Goal: Task Accomplishment & Management: Complete application form

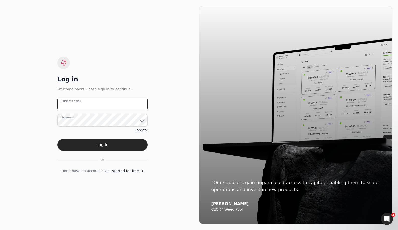
click at [93, 106] on email "Business email" at bounding box center [102, 104] width 90 height 12
type email "[PERSON_NAME][EMAIL_ADDRESS][DOMAIN_NAME]"
click at [103, 146] on button "Log in" at bounding box center [102, 145] width 90 height 12
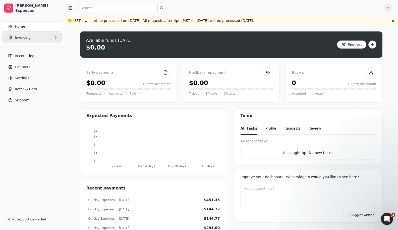
click at [41, 40] on button "Invoicing" at bounding box center [32, 37] width 60 height 10
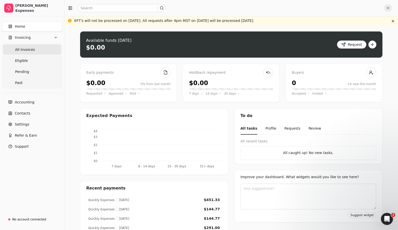
click at [29, 51] on span "All Invoices" at bounding box center [25, 49] width 20 height 5
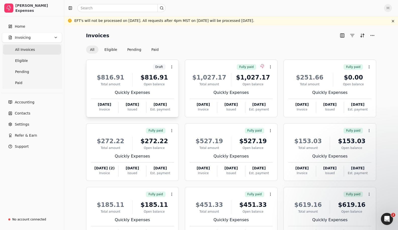
click at [162, 93] on div "Quickly Expenses" at bounding box center [132, 92] width 83 height 6
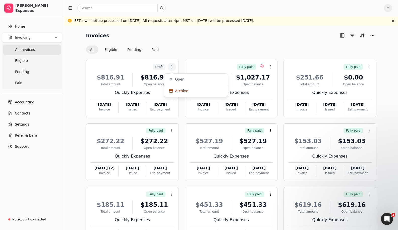
click at [179, 79] on span "Open" at bounding box center [179, 79] width 9 height 5
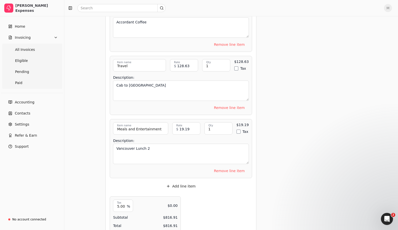
scroll to position [1041, 0]
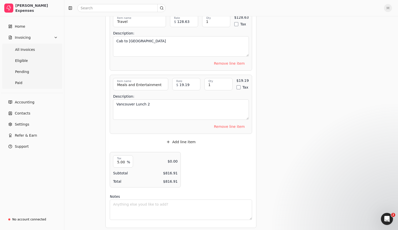
click at [184, 138] on button "Add line item" at bounding box center [180, 142] width 37 height 8
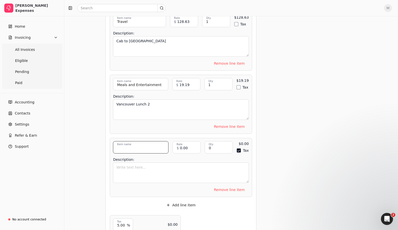
click at [146, 144] on input "Item name" at bounding box center [141, 147] width 56 height 12
type input "Travel"
click at [183, 168] on textarea "Description:" at bounding box center [181, 172] width 136 height 20
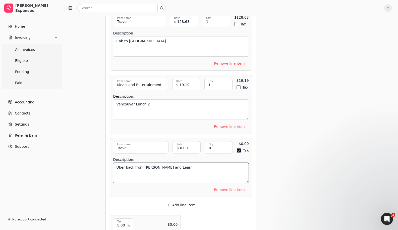
type textarea "Uber back from [PERSON_NAME] and Learn"
drag, startPoint x: 207, startPoint y: 143, endPoint x: 212, endPoint y: 145, distance: 4.7
click at [209, 144] on input "0" at bounding box center [219, 147] width 28 height 12
click at [212, 145] on input "0" at bounding box center [219, 147] width 28 height 12
type input "0"
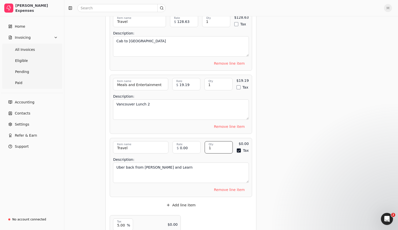
type input "1"
drag, startPoint x: 237, startPoint y: 146, endPoint x: 235, endPoint y: 146, distance: 2.8
click at [237, 148] on button "Tax" at bounding box center [239, 150] width 4 height 4
click at [195, 144] on input "0.00" at bounding box center [187, 147] width 28 height 12
click at [195, 143] on input "0.00" at bounding box center [187, 147] width 28 height 12
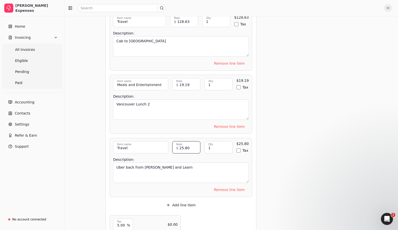
type input "25.80"
drag, startPoint x: 291, startPoint y: 116, endPoint x: 280, endPoint y: 116, distance: 10.3
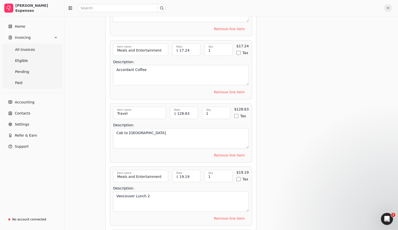
scroll to position [1104, 0]
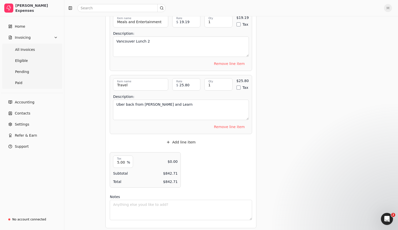
click at [189, 138] on button "Add line item" at bounding box center [180, 142] width 37 height 8
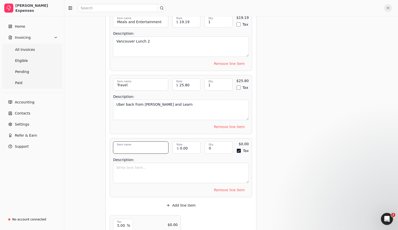
click at [143, 145] on input "Item name" at bounding box center [141, 147] width 56 height 12
type input "t"
type input "Travel"
click at [213, 145] on input "0" at bounding box center [219, 147] width 28 height 12
type input "1"
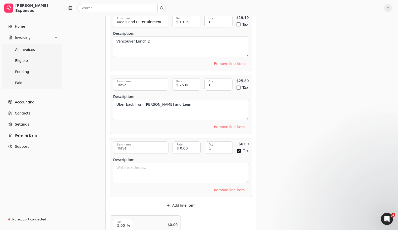
click at [238, 148] on button "Tax" at bounding box center [239, 150] width 4 height 4
click at [188, 172] on textarea "Description:" at bounding box center [181, 172] width 136 height 20
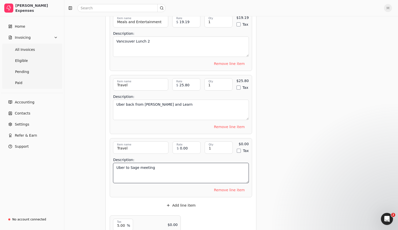
type textarea "Uber to Sage meeting"
click at [186, 144] on input "0.00" at bounding box center [187, 147] width 28 height 12
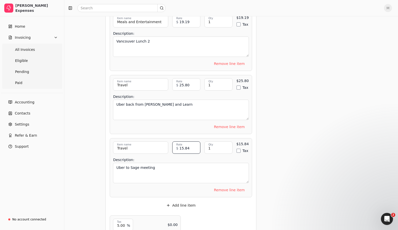
type input "15.84"
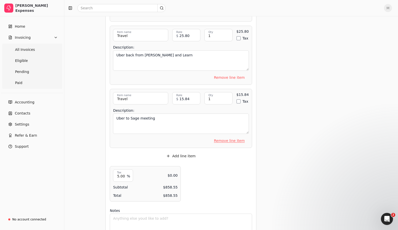
scroll to position [1167, 0]
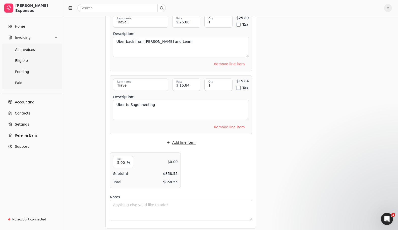
click at [183, 138] on button "Add line item" at bounding box center [180, 142] width 37 height 8
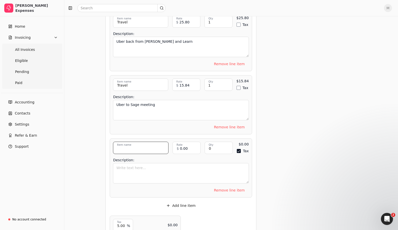
click at [145, 147] on input "Item name" at bounding box center [141, 147] width 56 height 12
type input "Travel"
click at [136, 165] on textarea "Description:" at bounding box center [181, 173] width 136 height 20
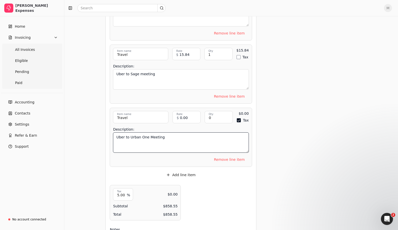
type textarea "Uber to Urban One Meeting"
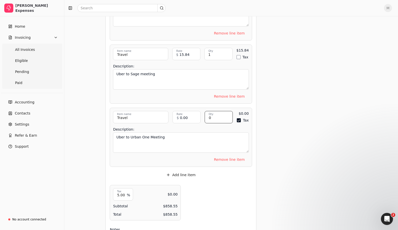
click at [229, 113] on input "0" at bounding box center [219, 117] width 28 height 12
type input "1"
click at [237, 118] on button "Tax" at bounding box center [239, 120] width 4 height 4
drag, startPoint x: 189, startPoint y: 49, endPoint x: 184, endPoint y: 52, distance: 5.7
click at [189, 49] on input "15.84" at bounding box center [186, 54] width 28 height 12
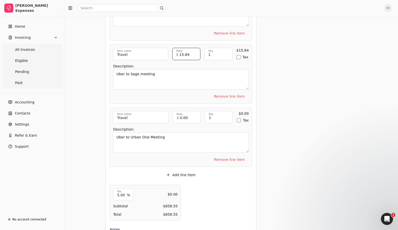
click at [182, 51] on input "15.84" at bounding box center [186, 54] width 28 height 12
type input "18.84"
drag, startPoint x: 278, startPoint y: 115, endPoint x: 269, endPoint y: 118, distance: 8.9
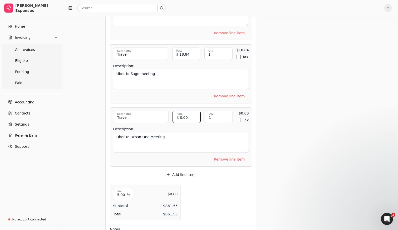
click at [189, 113] on input "0.00" at bounding box center [187, 117] width 28 height 12
click at [188, 113] on input "0.00" at bounding box center [187, 117] width 28 height 12
type input "18.47"
drag, startPoint x: 306, startPoint y: 137, endPoint x: 316, endPoint y: 140, distance: 10.2
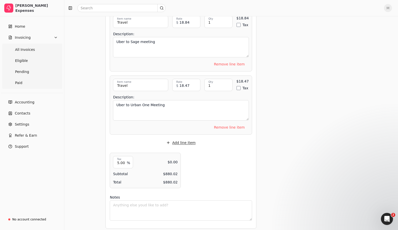
click at [183, 138] on button "Add line item" at bounding box center [180, 142] width 37 height 8
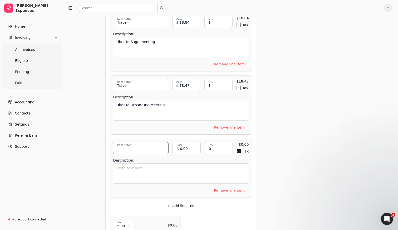
click at [147, 144] on input "Item name" at bounding box center [141, 148] width 56 height 12
type input "Uber to [PERSON_NAME] and Learn"
click at [183, 145] on input "0.00" at bounding box center [187, 148] width 28 height 12
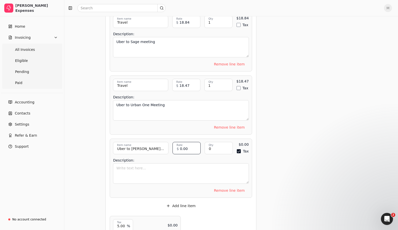
click at [183, 145] on input "0.00" at bounding box center [187, 148] width 28 height 12
type input "11.89"
click at [214, 143] on input "0" at bounding box center [219, 148] width 28 height 12
type input "1"
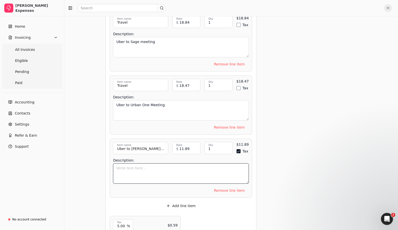
click at [184, 170] on textarea "Description:" at bounding box center [181, 173] width 136 height 20
click at [186, 201] on button "Add line item" at bounding box center [180, 205] width 37 height 8
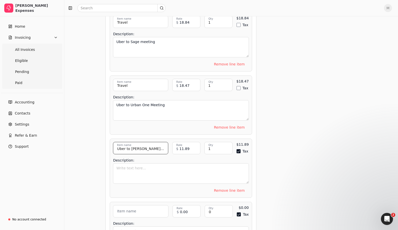
click at [144, 145] on input "Uber to [PERSON_NAME] and Learn" at bounding box center [140, 148] width 55 height 12
drag, startPoint x: 142, startPoint y: 164, endPoint x: 140, endPoint y: 152, distance: 11.9
click at [141, 164] on textarea "Description:" at bounding box center [181, 173] width 136 height 20
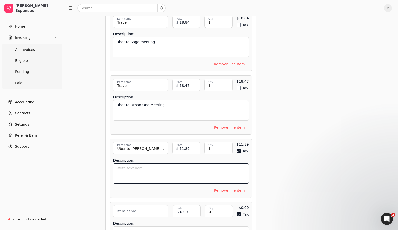
paste textarea "Uber to [PERSON_NAME] and Learn"
type textarea "Uber to [PERSON_NAME] and Learn"
click at [139, 144] on input "Uber to [PERSON_NAME] and Learn" at bounding box center [140, 148] width 55 height 12
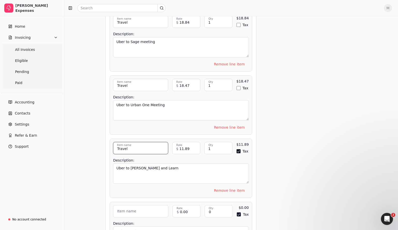
type input "Travel"
click at [153, 206] on input "Item name" at bounding box center [141, 211] width 56 height 12
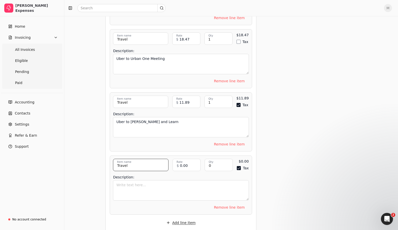
scroll to position [1300, 0]
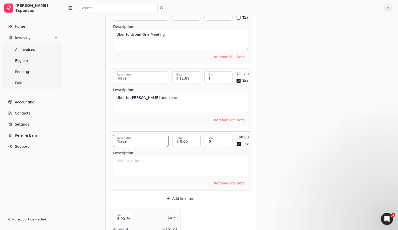
type input "Travel"
click at [153, 158] on textarea "Description:" at bounding box center [181, 166] width 136 height 20
type textarea "Uber back from [GEOGRAPHIC_DATA] to [GEOGRAPHIC_DATA]"
click at [186, 136] on input "0.00" at bounding box center [187, 140] width 28 height 12
click at [185, 136] on input "0.00" at bounding box center [187, 140] width 28 height 12
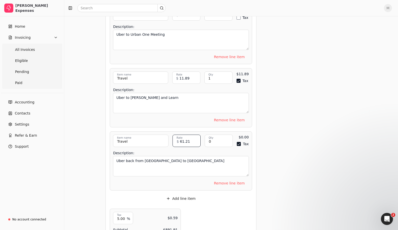
type input "61.21"
click at [211, 135] on div "0 Qty" at bounding box center [219, 140] width 28 height 12
type input "1"
click at [238, 142] on button "Tax" at bounding box center [239, 144] width 4 height 4
drag, startPoint x: 277, startPoint y: 123, endPoint x: 274, endPoint y: 125, distance: 3.2
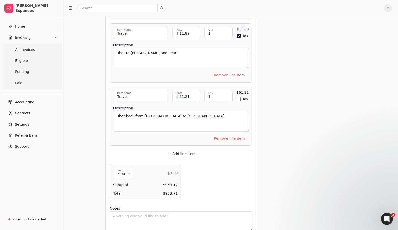
scroll to position [1355, 0]
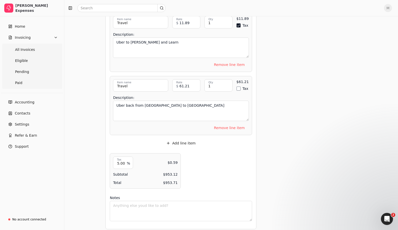
click at [189, 139] on button "Add line item" at bounding box center [180, 143] width 37 height 8
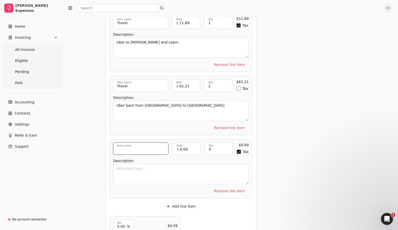
click at [137, 145] on input "Item name" at bounding box center [141, 148] width 56 height 12
type input "Travel"
click at [189, 145] on input "0.00" at bounding box center [187, 148] width 28 height 12
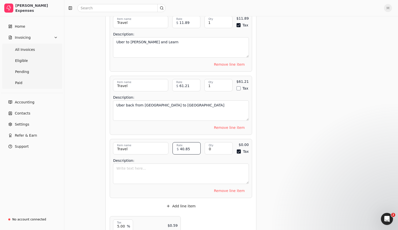
type input "40.85"
click at [238, 149] on button "Tax" at bounding box center [239, 151] width 4 height 4
click at [223, 145] on input "0" at bounding box center [219, 148] width 28 height 12
type input "1"
click at [187, 83] on input "61.21" at bounding box center [186, 85] width 28 height 12
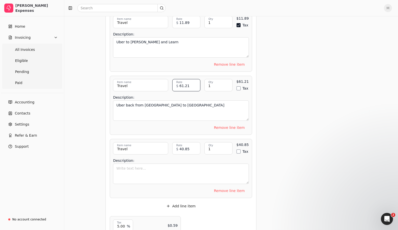
click at [187, 83] on input "61.21" at bounding box center [186, 85] width 28 height 12
type input "70.39"
click at [186, 166] on textarea "Description:" at bounding box center [181, 173] width 136 height 20
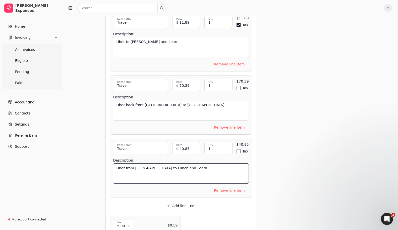
scroll to position [1356, 0]
type textarea "Uber from [GEOGRAPHIC_DATA] to Lunch and Learn"
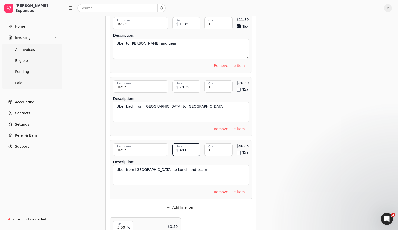
click at [183, 145] on input "40.85" at bounding box center [186, 149] width 28 height 12
type input "46.97"
click at [185, 165] on textarea "Uber from [GEOGRAPHIC_DATA] to Lunch and Learn" at bounding box center [181, 175] width 136 height 20
type textarea "Uber from [GEOGRAPHIC_DATA] to Lunch and Learn to Ferry"
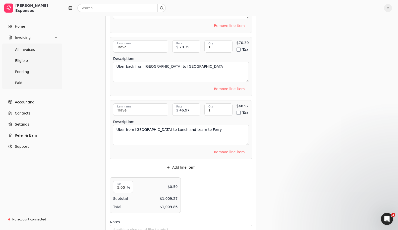
scroll to position [1418, 0]
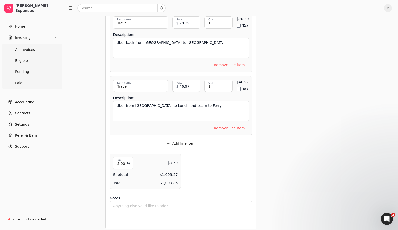
click at [180, 139] on button "Add line item" at bounding box center [180, 143] width 37 height 8
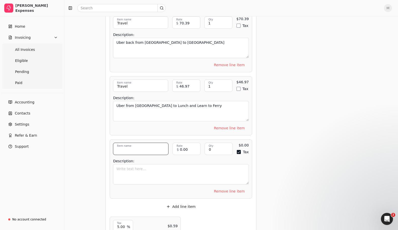
click at [143, 146] on input "Item name" at bounding box center [141, 148] width 56 height 12
type input "Travel"
type button "on"
type textarea "Uber from Van to ferry"
click at [221, 145] on input "0" at bounding box center [219, 148] width 28 height 12
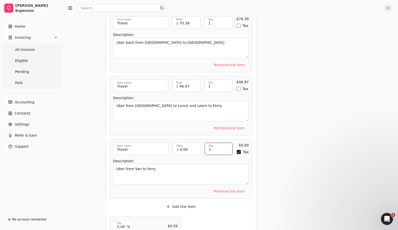
type input "1"
click at [185, 144] on input "0.00" at bounding box center [187, 148] width 28 height 12
type input "55.94"
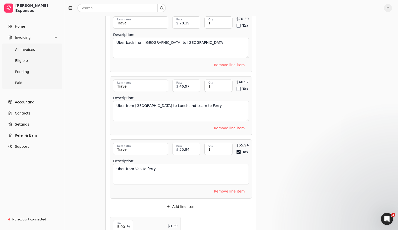
scroll to position [1481, 0]
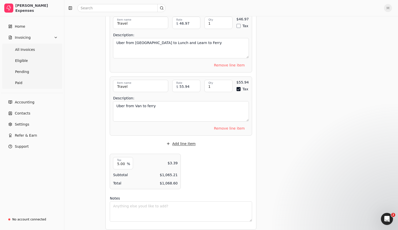
click at [178, 139] on button "Add line item" at bounding box center [180, 143] width 37 height 8
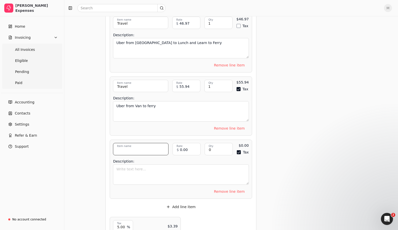
click at [146, 145] on input "Item name" at bounding box center [141, 149] width 56 height 12
type input "Travel"
click at [213, 146] on input "0" at bounding box center [219, 149] width 28 height 12
type input "1"
click at [169, 165] on textarea "Description:" at bounding box center [181, 174] width 136 height 20
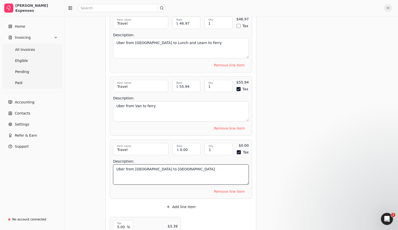
type textarea "Uber from [GEOGRAPHIC_DATA] to [GEOGRAPHIC_DATA]"
click at [184, 144] on input "0.00" at bounding box center [187, 149] width 28 height 12
click at [183, 144] on input "0.00" at bounding box center [187, 149] width 28 height 12
type input "29.49"
click at [237, 150] on button "Tax" at bounding box center [239, 152] width 4 height 4
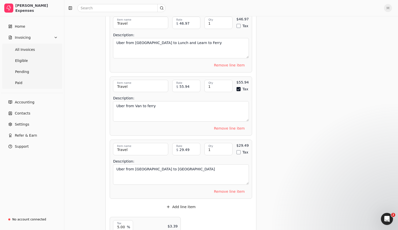
click at [237, 87] on button "Tax" at bounding box center [239, 89] width 4 height 4
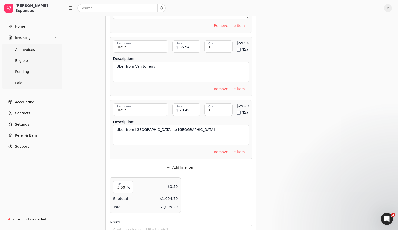
scroll to position [1543, 0]
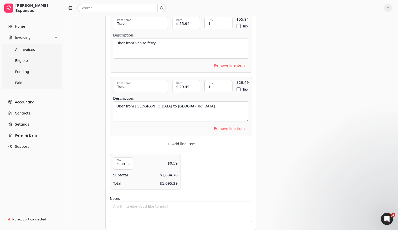
click at [177, 140] on button "Add line item" at bounding box center [180, 144] width 37 height 8
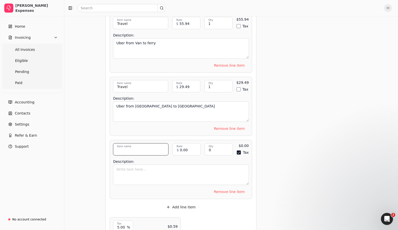
click at [146, 144] on input "Item name" at bounding box center [141, 149] width 56 height 12
type input "Travel"
drag, startPoint x: 237, startPoint y: 147, endPoint x: 223, endPoint y: 145, distance: 14.4
click at [237, 150] on button "Tax" at bounding box center [239, 152] width 4 height 4
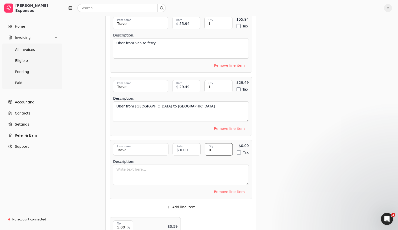
click at [220, 145] on input "0" at bounding box center [219, 149] width 28 height 12
type input "1"
click at [187, 144] on input "0.00" at bounding box center [187, 149] width 28 height 12
type input "111.85"
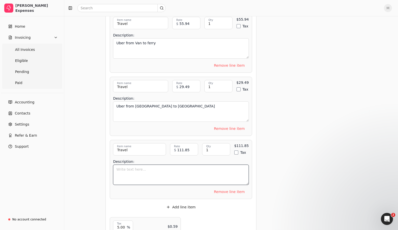
click at [175, 166] on textarea "Description:" at bounding box center [181, 174] width 136 height 20
type textarea "Cab from Home to [GEOGRAPHIC_DATA]"
click at [188, 203] on button "Add line item" at bounding box center [180, 207] width 37 height 8
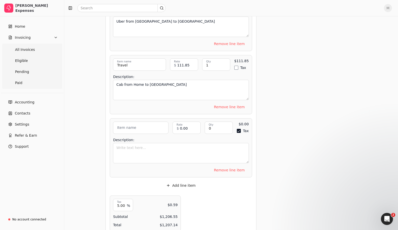
scroll to position [1645, 0]
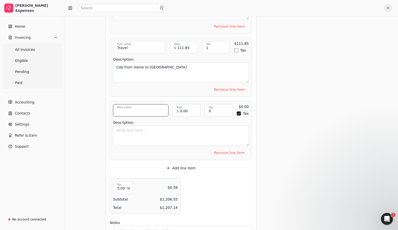
click at [143, 104] on input "Item name" at bounding box center [141, 110] width 56 height 12
type input "M"
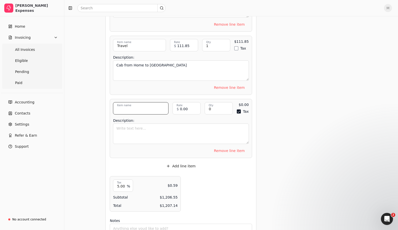
click at [142, 105] on input "Item name" at bounding box center [141, 108] width 56 height 12
type input "Meals & Entertainment"
click at [212, 104] on input "0" at bounding box center [219, 108] width 28 height 12
type input "1"
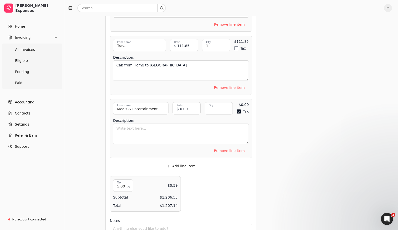
click at [238, 109] on button "Tax" at bounding box center [239, 111] width 4 height 4
click at [186, 104] on input "0.00" at bounding box center [187, 108] width 28 height 12
click at [186, 103] on input "0.00" at bounding box center [187, 108] width 28 height 12
type input "3.68"
click at [192, 124] on textarea "Description:" at bounding box center [181, 133] width 136 height 20
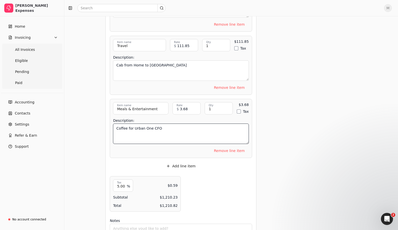
type textarea "Coffee for Urban One CFO"
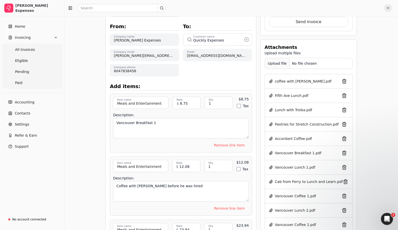
scroll to position [155, 0]
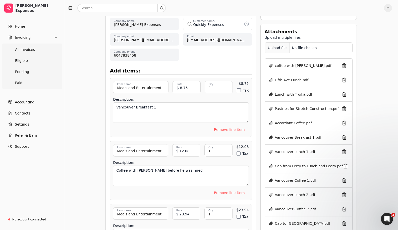
click at [275, 45] on div "Upload file" at bounding box center [277, 47] width 25 height 11
click at [281, 49] on div "Upload file" at bounding box center [277, 47] width 25 height 11
click at [273, 47] on div "Upload file" at bounding box center [277, 47] width 25 height 11
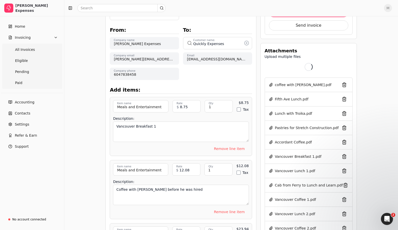
scroll to position [129, 0]
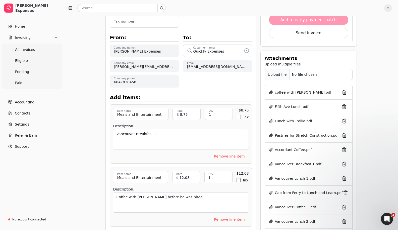
click at [276, 74] on div "Upload file" at bounding box center [277, 74] width 25 height 11
click at [279, 76] on div "Upload file" at bounding box center [277, 74] width 25 height 11
click at [267, 74] on div "Upload file" at bounding box center [277, 74] width 25 height 11
click at [282, 73] on div "Upload file" at bounding box center [277, 74] width 25 height 11
click at [280, 73] on div "Upload file" at bounding box center [277, 74] width 25 height 11
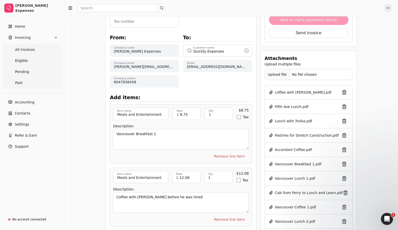
click at [276, 79] on div "Upload file" at bounding box center [277, 74] width 25 height 11
click at [276, 76] on div "Upload file" at bounding box center [277, 74] width 25 height 11
click at [281, 73] on div "Upload file" at bounding box center [277, 74] width 25 height 11
click at [282, 75] on div "Upload file" at bounding box center [277, 74] width 25 height 11
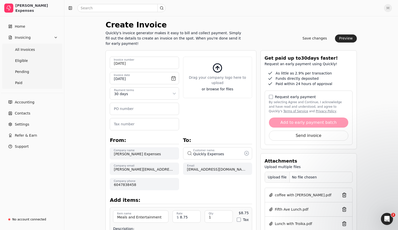
scroll to position [0, 0]
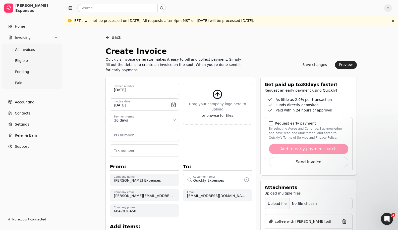
click at [270, 122] on button "By selecting Agree and Continue, I acknowledge and have read and understood, an…" at bounding box center [271, 123] width 4 height 4
click at [320, 149] on button "Add to early payment batch" at bounding box center [308, 149] width 79 height 10
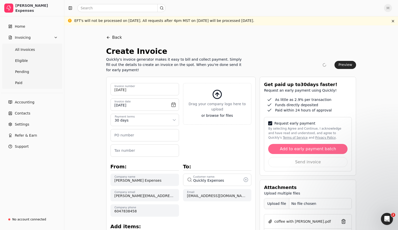
click at [305, 148] on button "Add to early payment batch" at bounding box center [307, 149] width 79 height 10
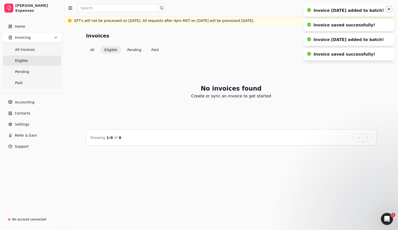
click at [389, 8] on icon "Notifications (F8)" at bounding box center [389, 9] width 4 height 4
click at [390, 9] on icon "Notifications (F8)" at bounding box center [389, 9] width 4 height 4
click at [389, 9] on icon "Notifications (F8)" at bounding box center [389, 9] width 2 height 2
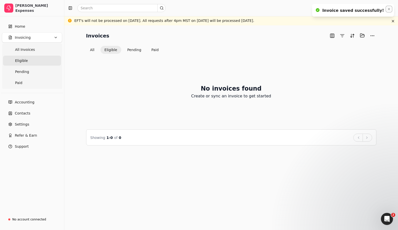
click at [389, 9] on icon "Notifications (F8)" at bounding box center [389, 9] width 4 height 4
click at [130, 50] on button "Pending" at bounding box center [134, 50] width 22 height 8
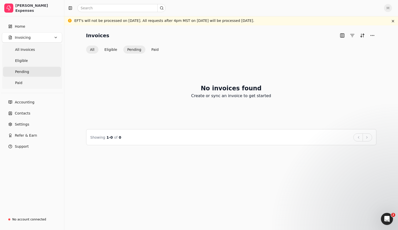
click at [91, 49] on button "All" at bounding box center [92, 49] width 12 height 8
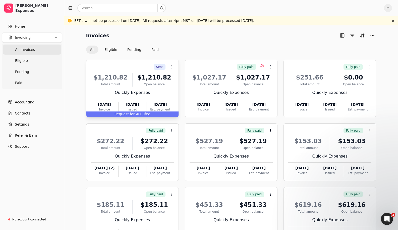
click at [155, 95] on div "Quickly Expenses" at bounding box center [132, 92] width 83 height 6
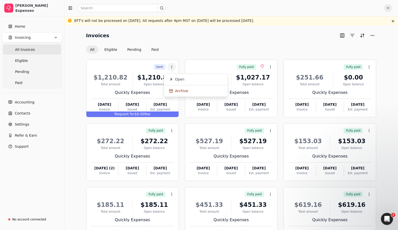
click at [180, 81] on span "Open" at bounding box center [179, 79] width 9 height 5
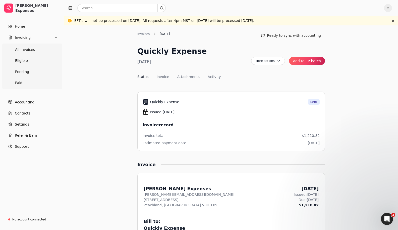
click at [297, 62] on button "Add to EP batch" at bounding box center [307, 61] width 36 height 8
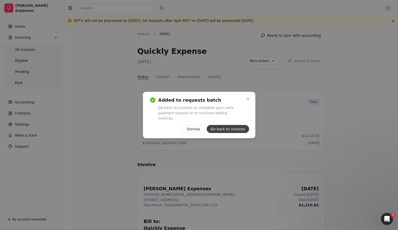
click at [241, 127] on button "Go back to invoices" at bounding box center [227, 129] width 42 height 8
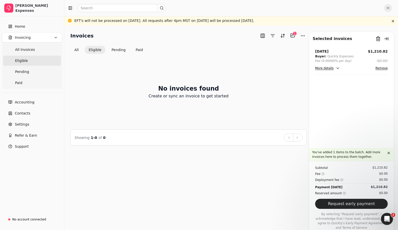
click at [365, 203] on button "Request early payment" at bounding box center [351, 203] width 73 height 10
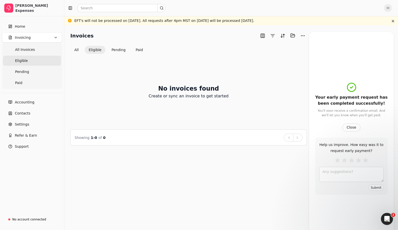
click at [351, 126] on button "Close" at bounding box center [351, 127] width 18 height 8
